Goal: Book appointment/travel/reservation

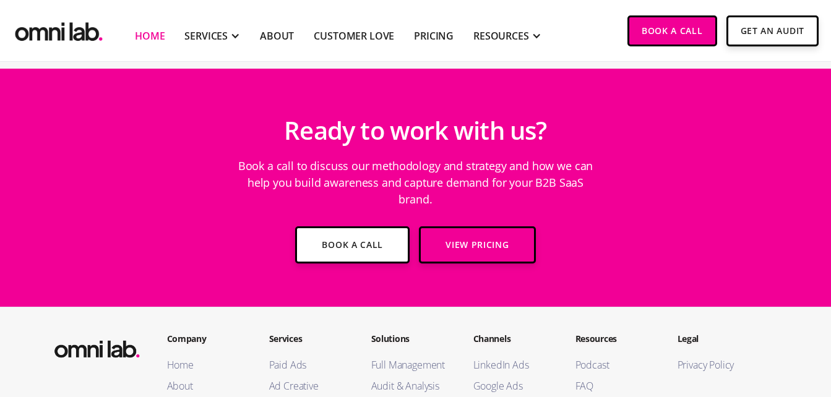
scroll to position [4320, 0]
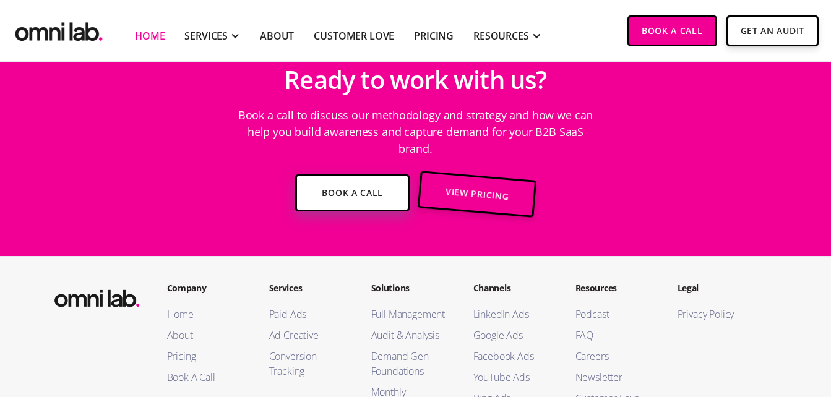
click at [353, 178] on link "Book a Call" at bounding box center [352, 193] width 114 height 37
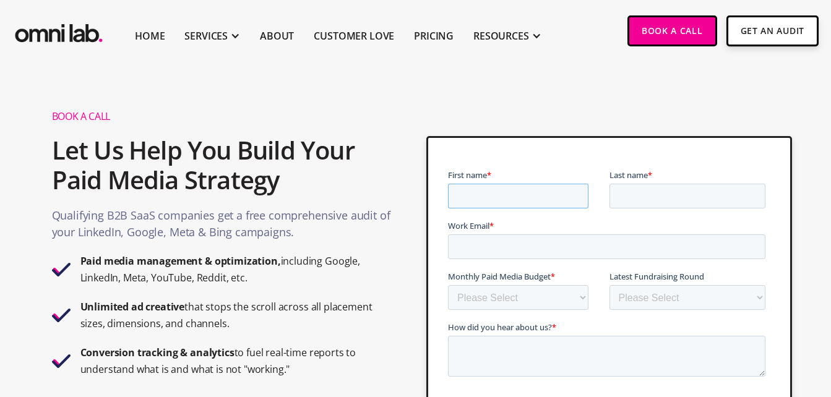
click at [483, 186] on input "First name *" at bounding box center [518, 196] width 140 height 25
type input "Aakanksha"
type input "Sinha"
type input "aakanksha.sinha@nexdigm.com"
type textarea "Hello, we would like to know if you have demand generation as a service in US m…"
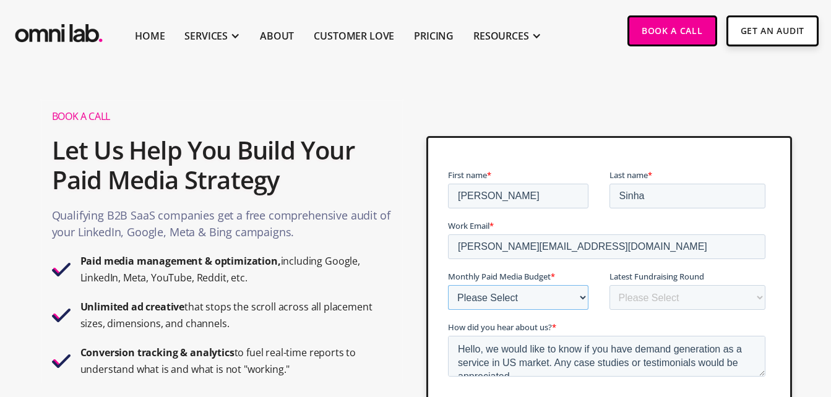
click at [564, 308] on select "Please Select $0 - $5,0000 $5,000 - $10,000 $10,000 - $25,000 $25,000 - $50,000…" at bounding box center [518, 297] width 140 height 25
select select "0-5000"
click at [448, 285] on select "Please Select $0 - $5,0000 $5,000 - $10,000 $10,000 - $25,000 $25,000 - $50,000…" at bounding box center [518, 297] width 140 height 25
click at [657, 287] on select "Please Select Bootstrapped Seed Series A Series B Series C Series D +" at bounding box center [688, 297] width 157 height 25
click at [660, 295] on select "Please Select Bootstrapped Seed Series A Series B Series C Series D +" at bounding box center [688, 297] width 157 height 25
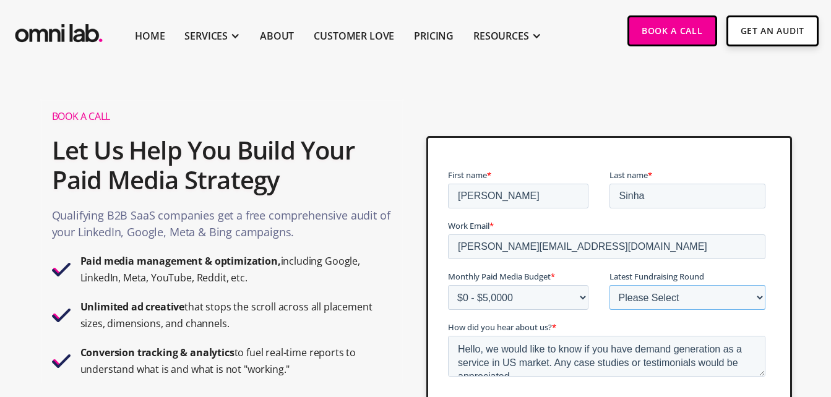
select select "bootstrapped"
click at [610, 285] on select "Please Select Bootstrapped Seed Series A Series B Series C Series D +" at bounding box center [688, 297] width 157 height 25
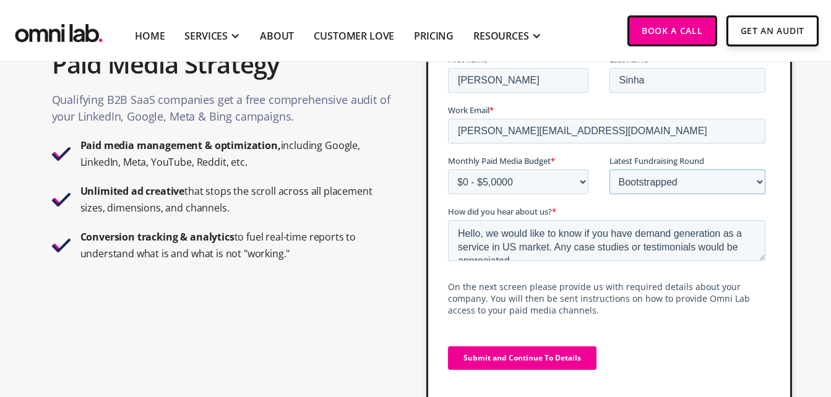
scroll to position [108, 0]
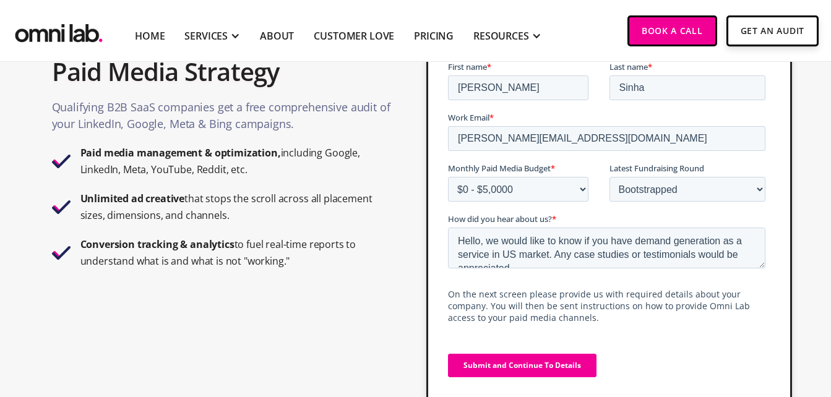
click at [539, 366] on input "Submit and Continue To Details" at bounding box center [522, 366] width 149 height 24
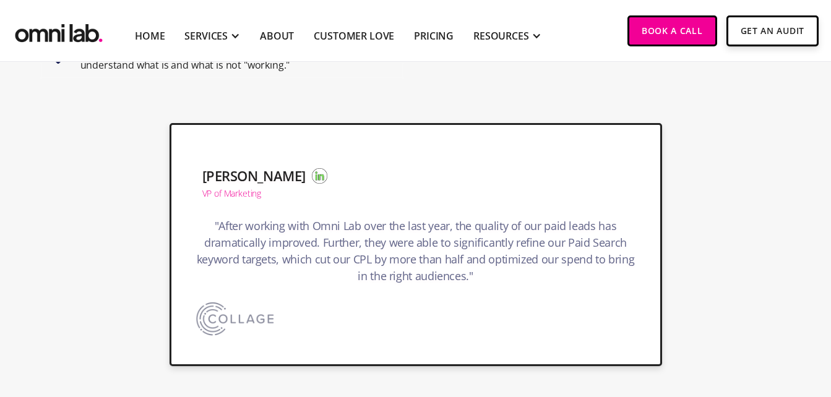
scroll to position [313, 0]
